Goal: Contribute content

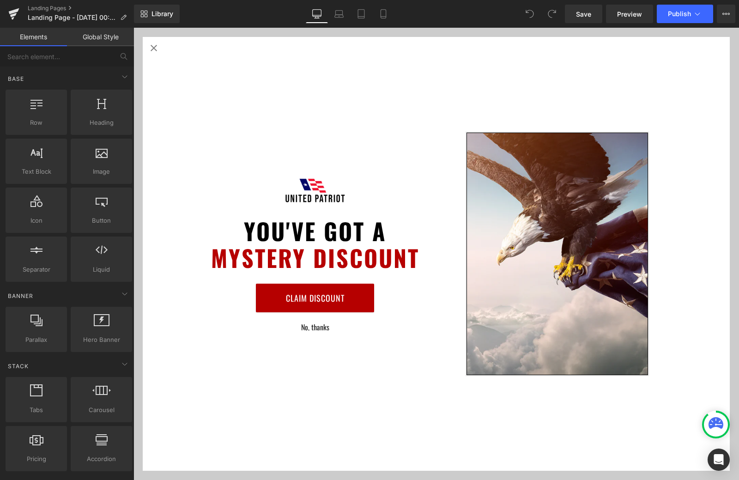
click at [152, 47] on icon "Close popup" at bounding box center [153, 48] width 6 height 6
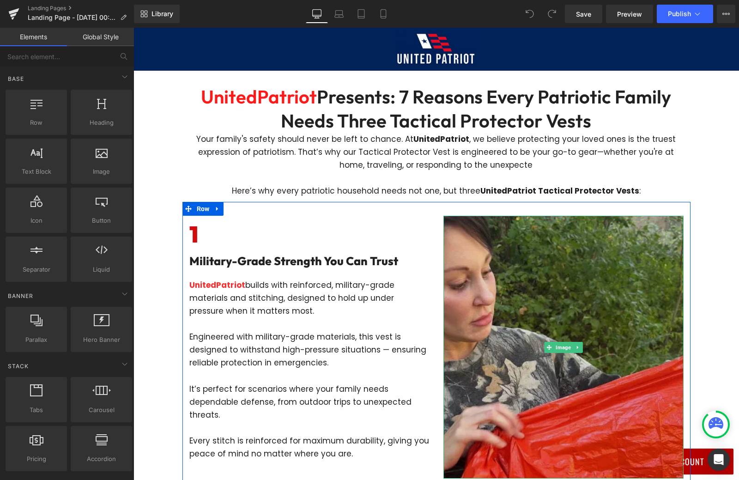
click at [499, 319] on img at bounding box center [563, 347] width 240 height 263
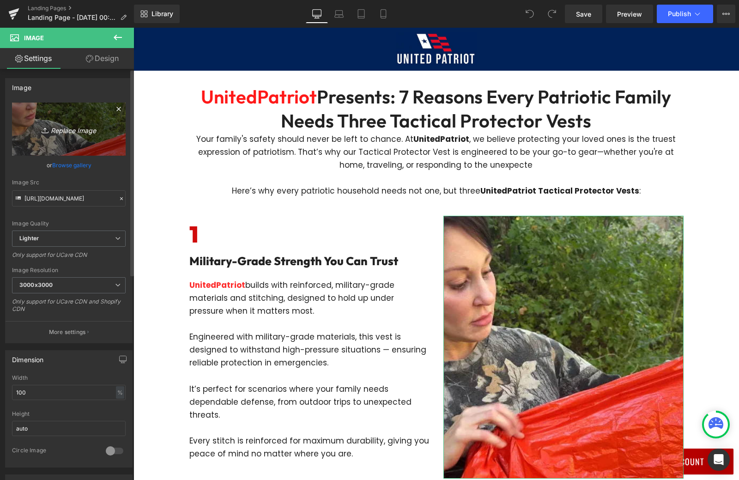
click at [98, 113] on link "Replace Image" at bounding box center [69, 128] width 114 height 53
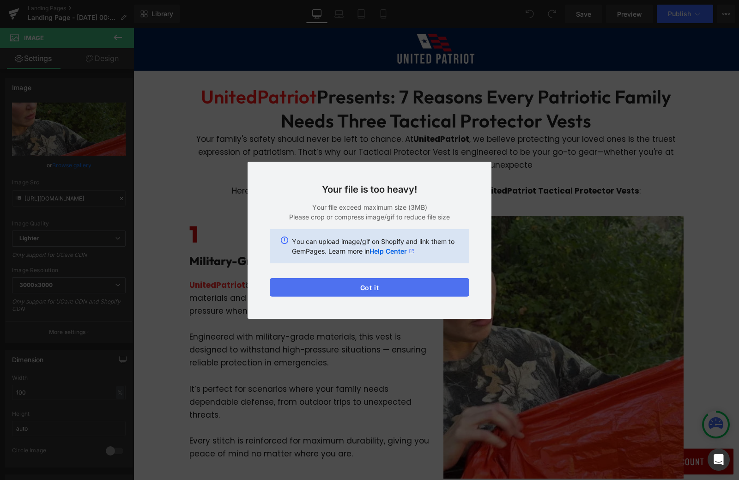
click at [0, 0] on button "Got it" at bounding box center [0, 0] width 0 height 0
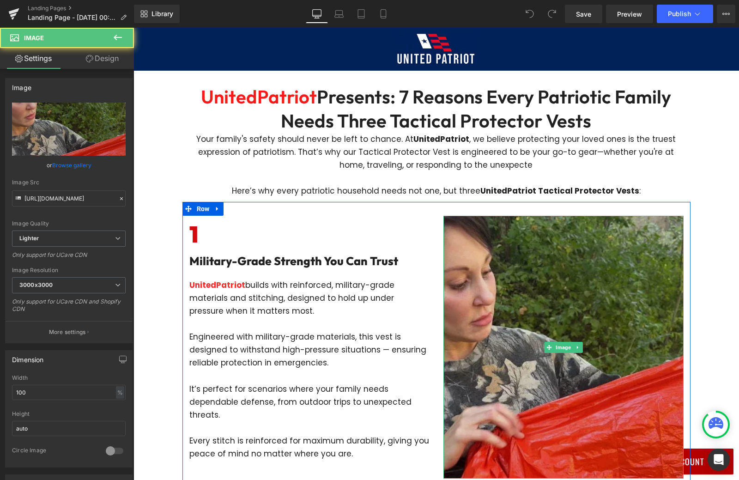
drag, startPoint x: 543, startPoint y: 296, endPoint x: 517, endPoint y: 294, distance: 25.9
click at [543, 296] on img at bounding box center [563, 347] width 240 height 263
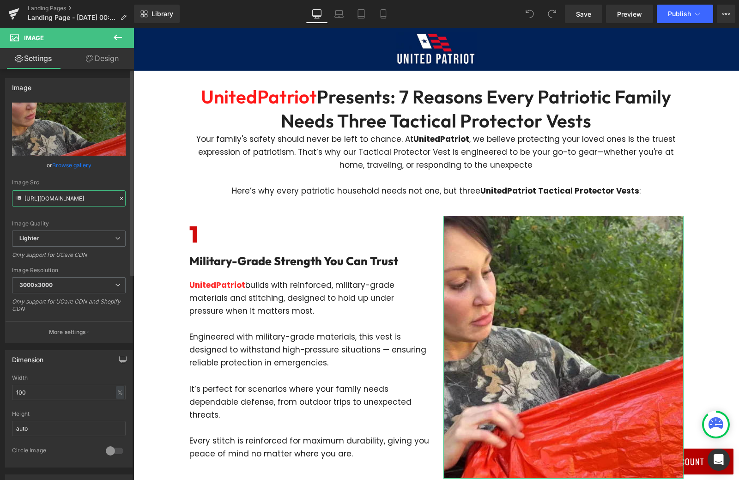
click at [64, 203] on input "[URL][DOMAIN_NAME]" at bounding box center [69, 198] width 114 height 16
paste input "[DOMAIN_NAME][URL]"
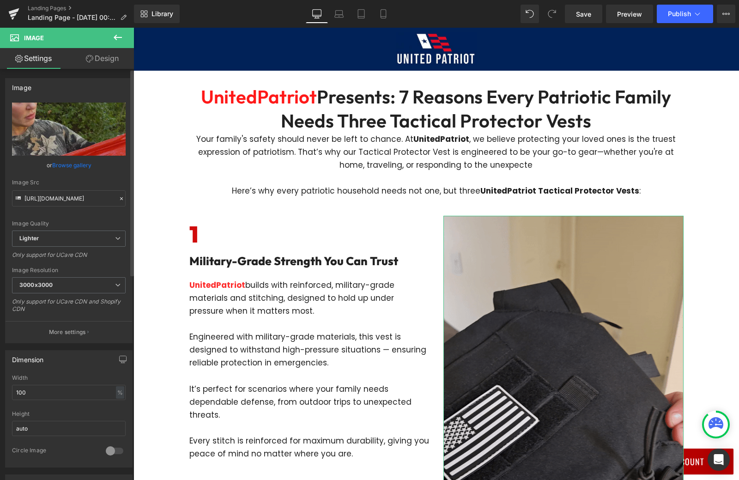
click at [115, 175] on div "Image Quality Lighter Lightest Lighter Lighter Lightest Only support for UCare …" at bounding box center [69, 166] width 114 height 128
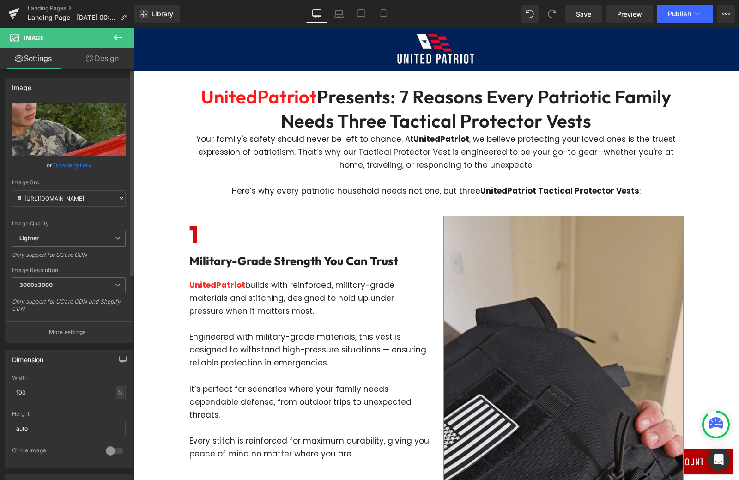
scroll to position [0, 0]
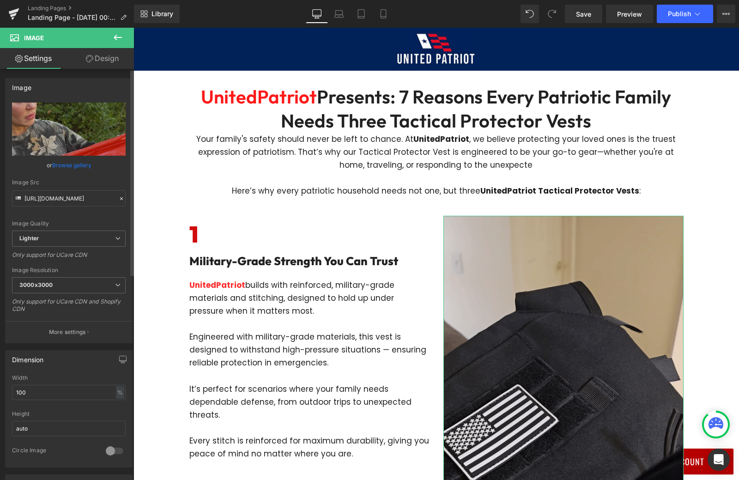
type input "[URL][DOMAIN_NAME]"
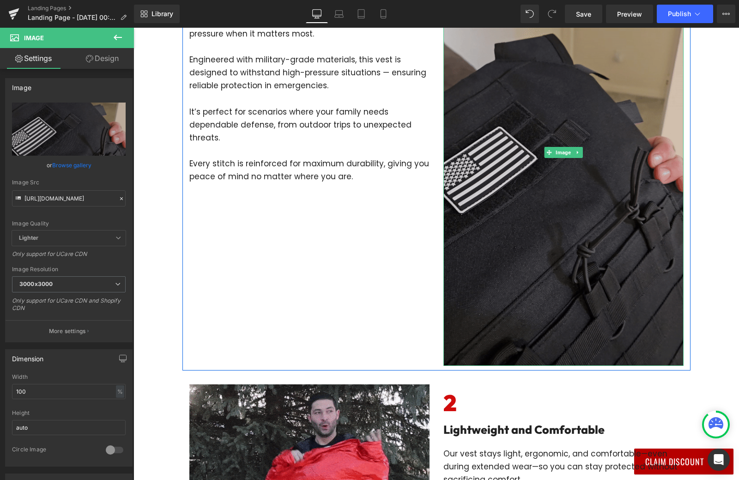
scroll to position [185, 0]
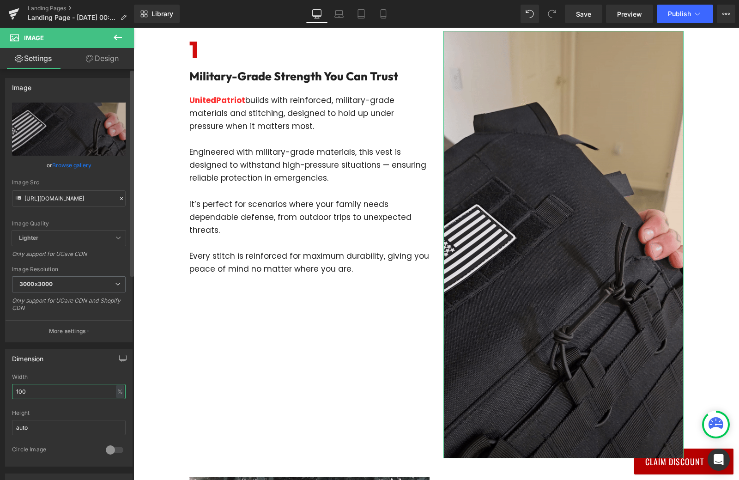
click at [67, 395] on input "100" at bounding box center [69, 391] width 114 height 15
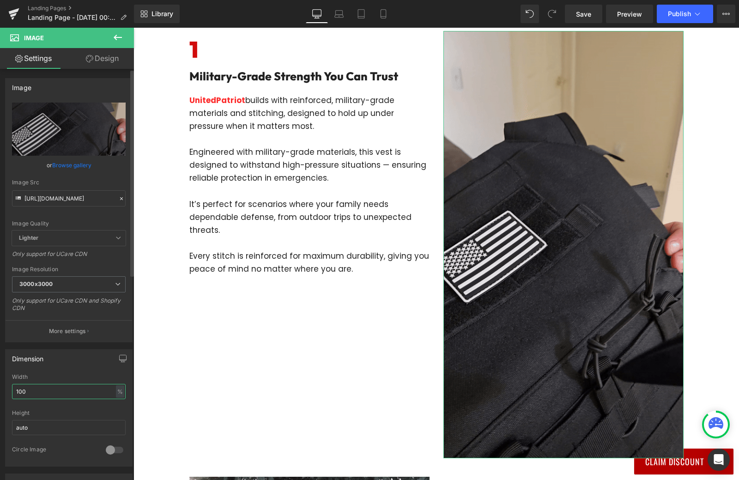
click at [67, 395] on input "100" at bounding box center [69, 391] width 114 height 15
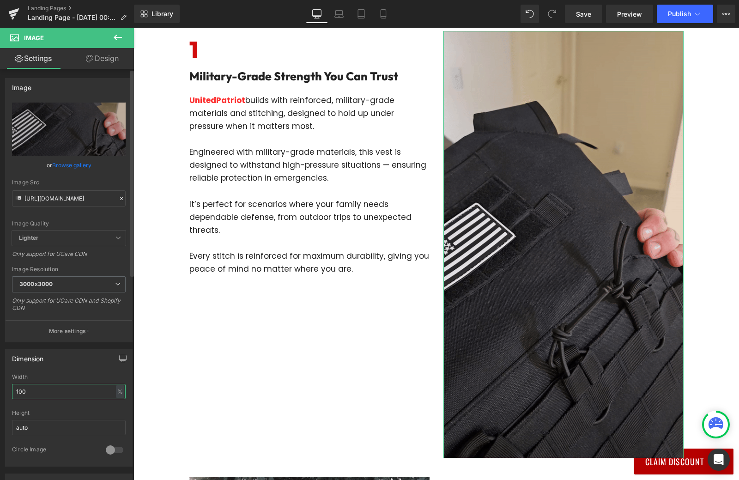
click at [67, 395] on input "100" at bounding box center [69, 391] width 114 height 15
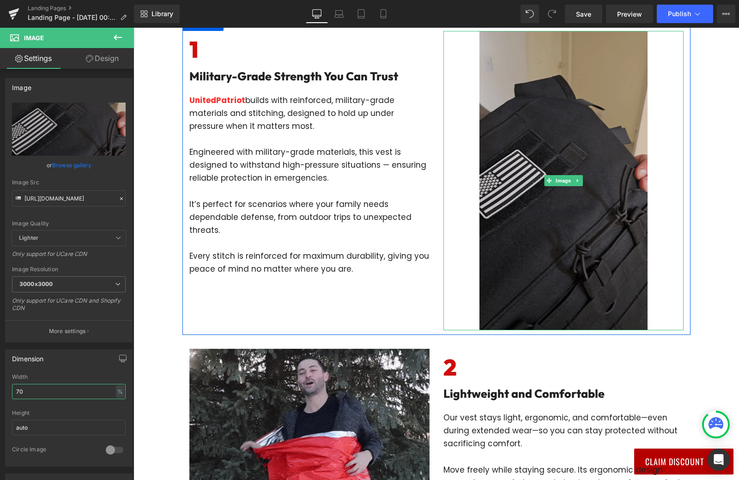
scroll to position [277, 0]
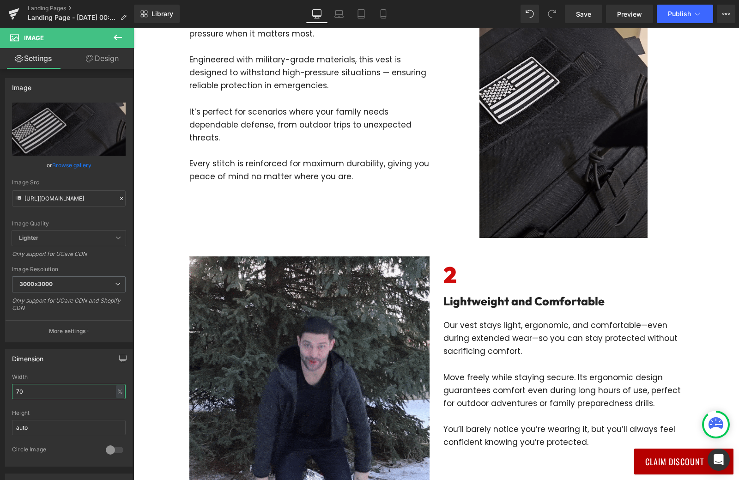
type input "70"
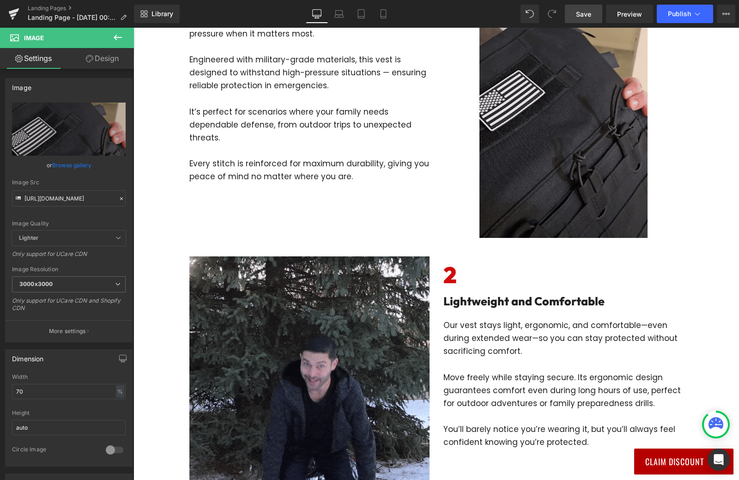
click at [572, 12] on link "Save" at bounding box center [583, 14] width 37 height 18
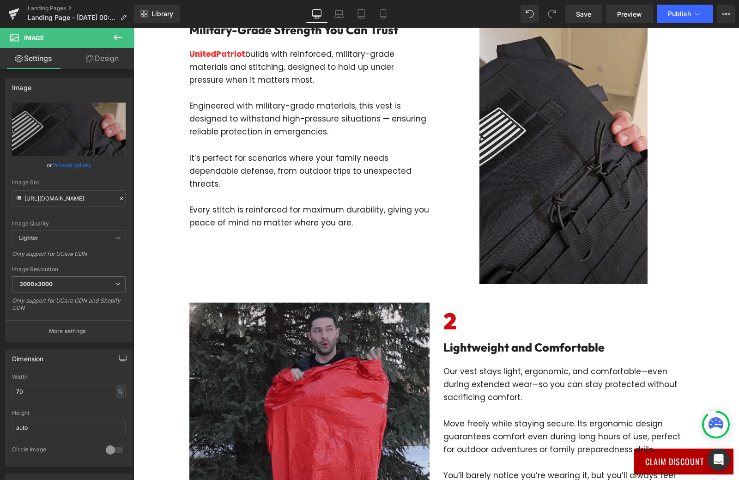
scroll to position [46, 0]
